Goal: Check status: Check status

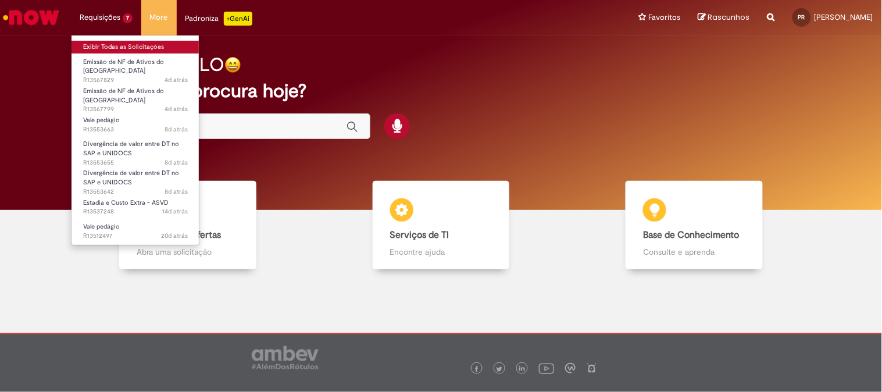
click at [114, 48] on link "Exibir Todas as Solicitações" at bounding box center [136, 47] width 128 height 13
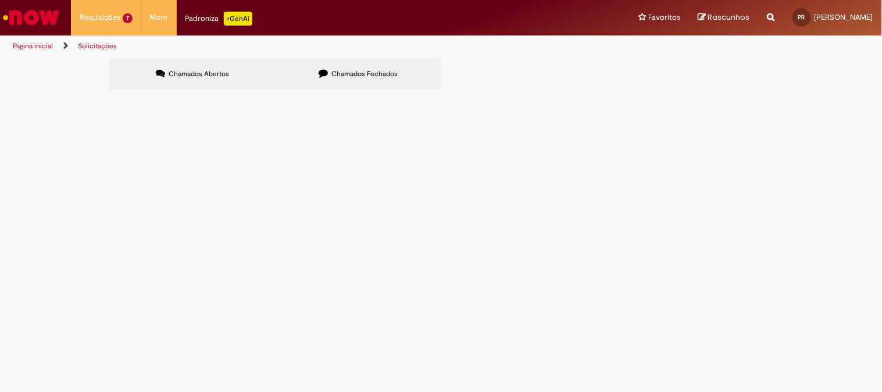
click at [369, 68] on label "Chamados Fechados" at bounding box center [359, 73] width 166 height 31
click at [0, 0] on span "DT CORRETA 6102100357 [PERSON_NAME]" at bounding box center [0, 0] width 0 height 0
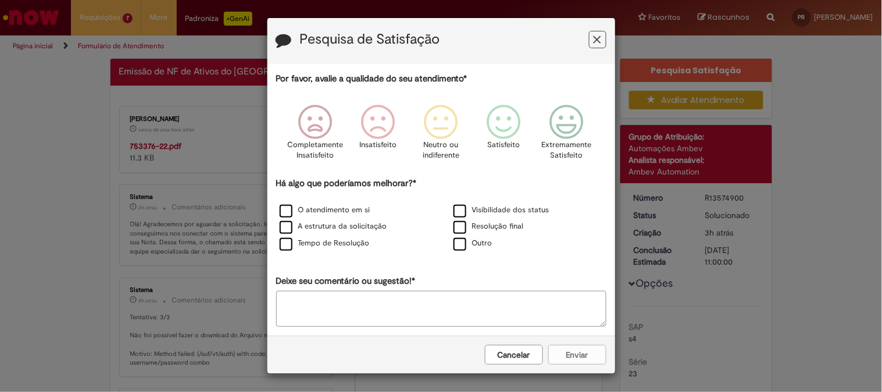
click at [594, 37] on icon "Feedback" at bounding box center [598, 40] width 8 height 12
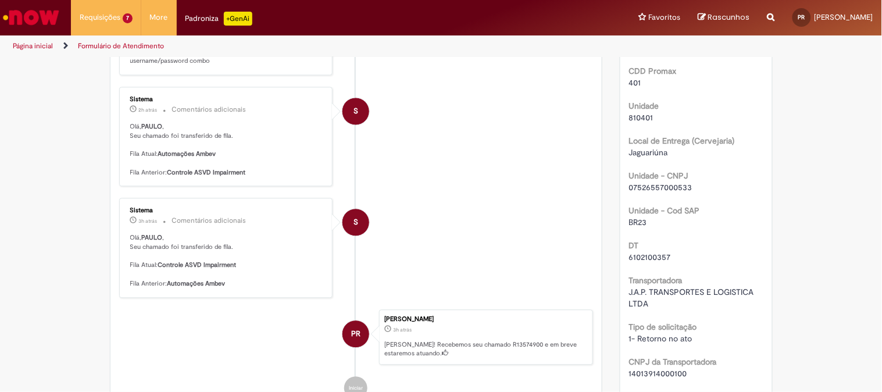
scroll to position [846, 0]
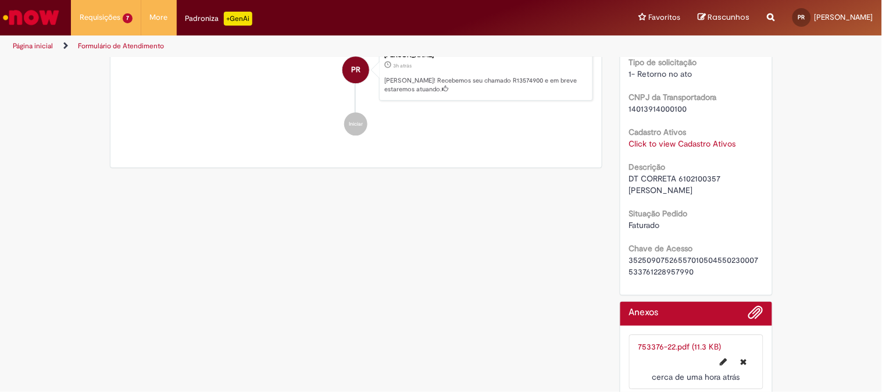
click at [649, 334] on li "753376-22.pdf (11.3 KB) cerca de uma hora atrás cerca de uma hora atrás" at bounding box center [696, 361] width 134 height 55
click at [647, 341] on link "753376-22.pdf (11.3 KB)" at bounding box center [680, 346] width 83 height 10
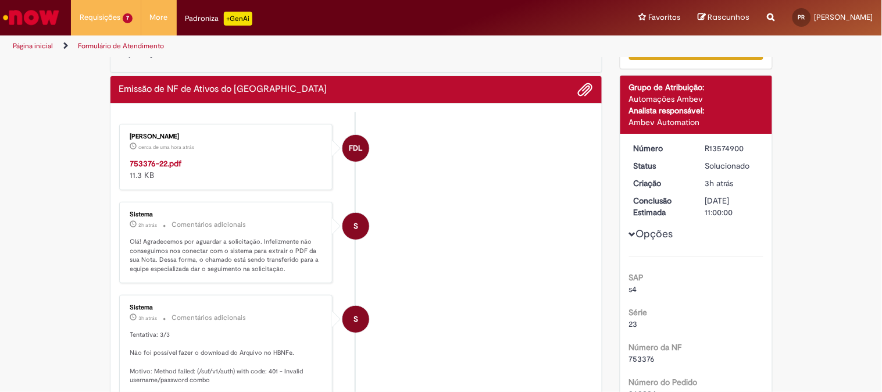
scroll to position [0, 0]
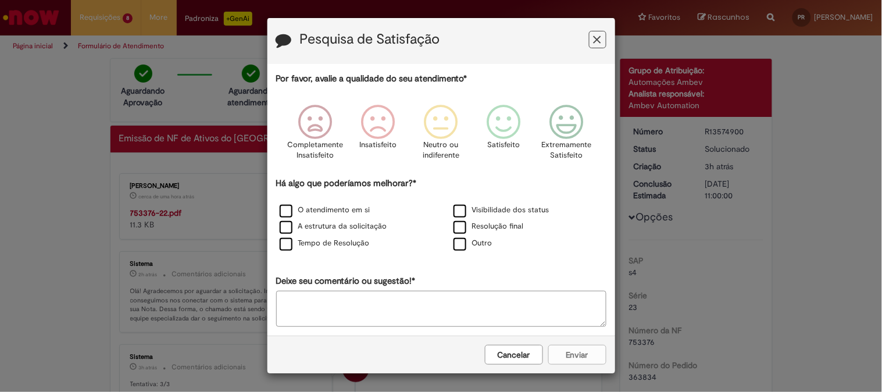
click at [594, 36] on icon "Feedback" at bounding box center [598, 40] width 8 height 12
